Goal: Check status: Check status

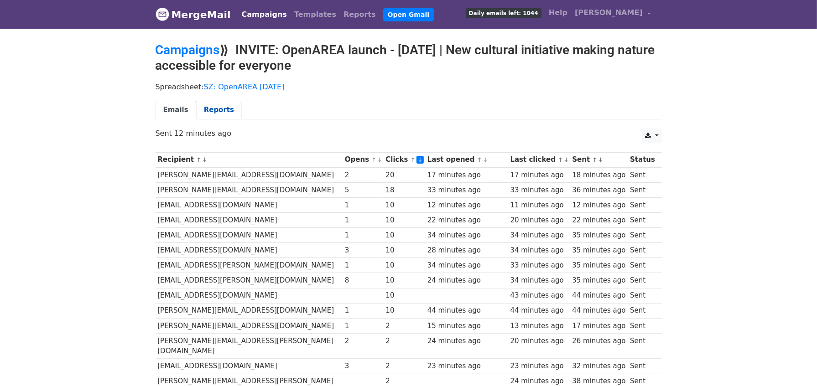
click at [218, 107] on link "Reports" at bounding box center [219, 110] width 46 height 19
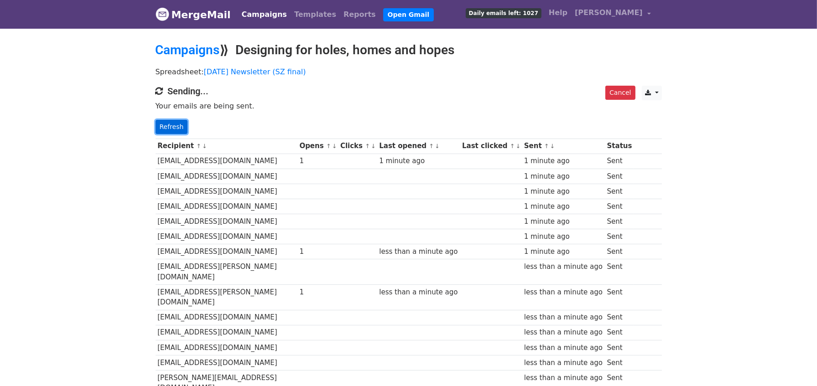
click at [174, 125] on link "Refresh" at bounding box center [172, 127] width 32 height 14
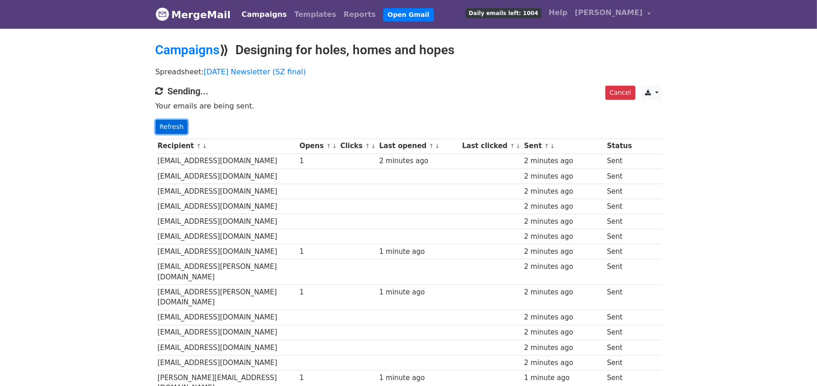
click at [164, 120] on link "Refresh" at bounding box center [172, 127] width 32 height 14
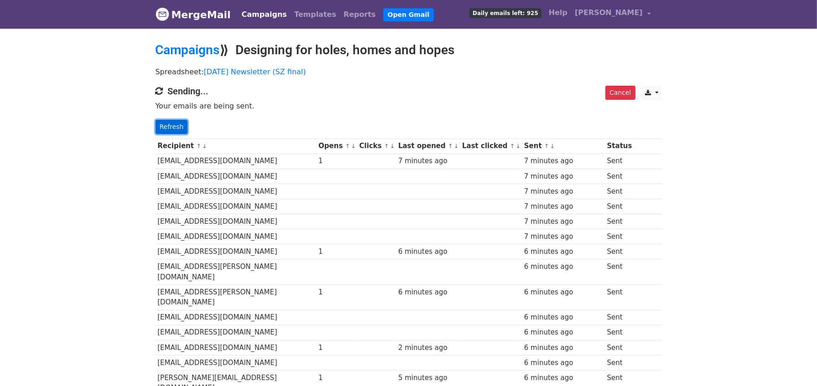
click at [172, 123] on link "Refresh" at bounding box center [172, 127] width 32 height 14
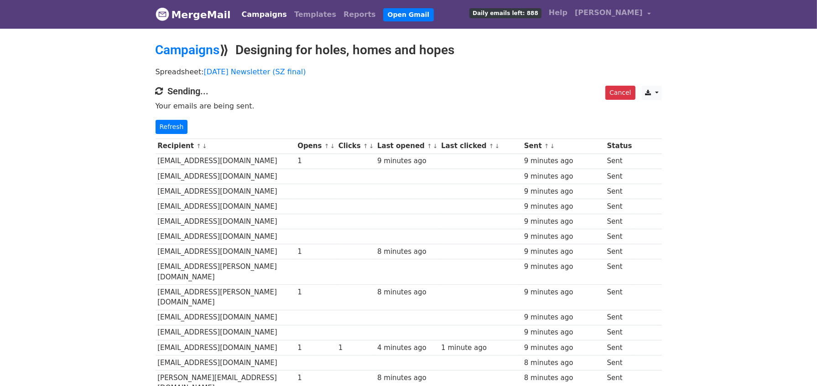
click at [335, 145] on link "↓" at bounding box center [332, 146] width 5 height 7
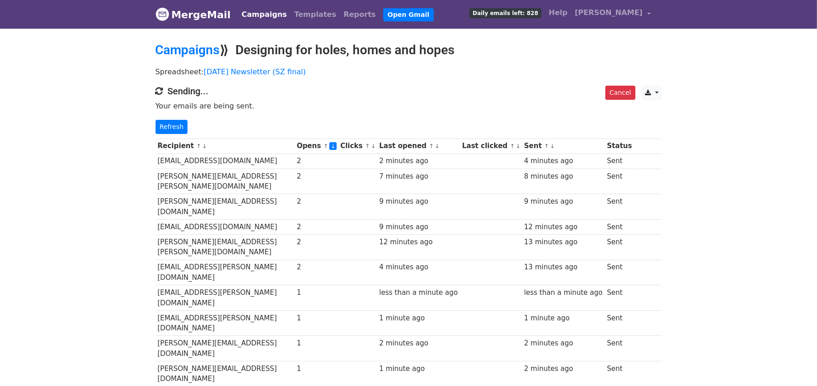
click at [555, 146] on link "↓" at bounding box center [552, 146] width 5 height 7
